Goal: Task Accomplishment & Management: Manage account settings

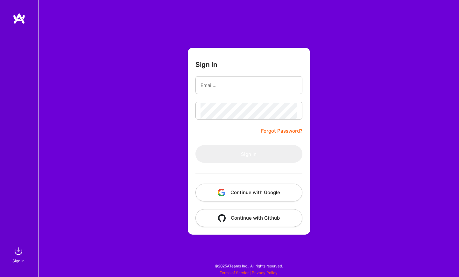
type input "[EMAIL_ADDRESS][DOMAIN_NAME]"
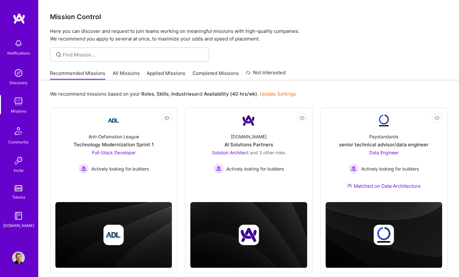
click at [163, 74] on link "Applied Missions" at bounding box center [166, 75] width 39 height 11
